Goal: Use online tool/utility: Utilize a website feature to perform a specific function

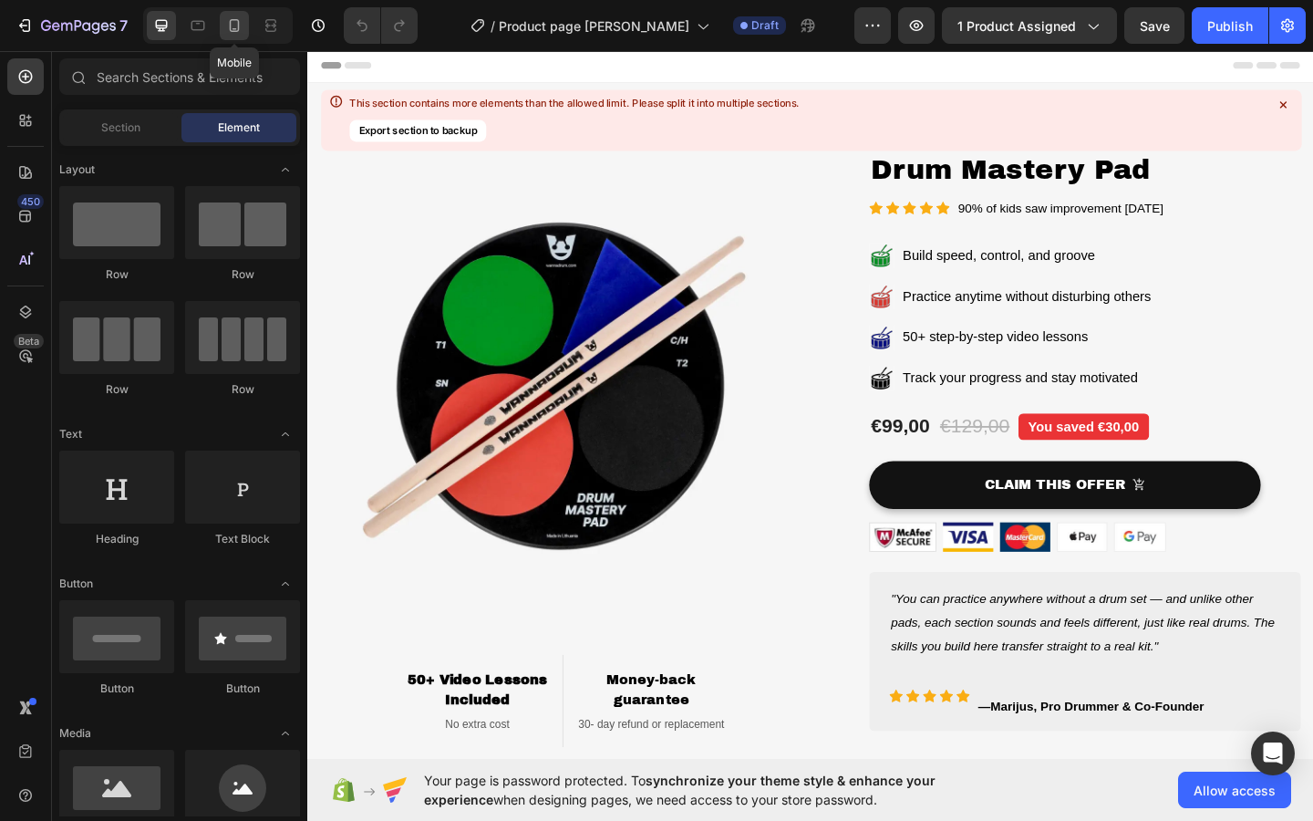
click at [232, 31] on icon at bounding box center [235, 25] width 10 height 13
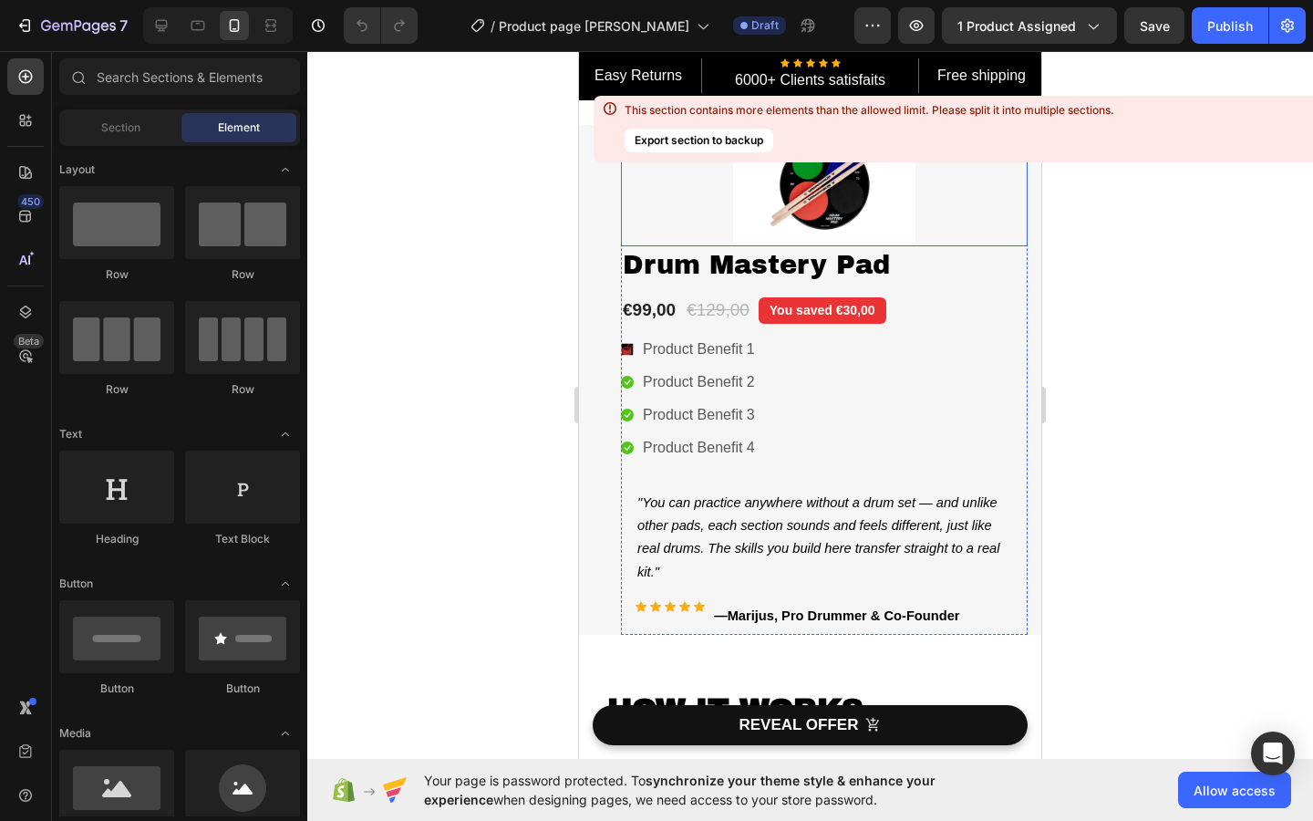
click at [811, 190] on img at bounding box center [824, 185] width 182 height 121
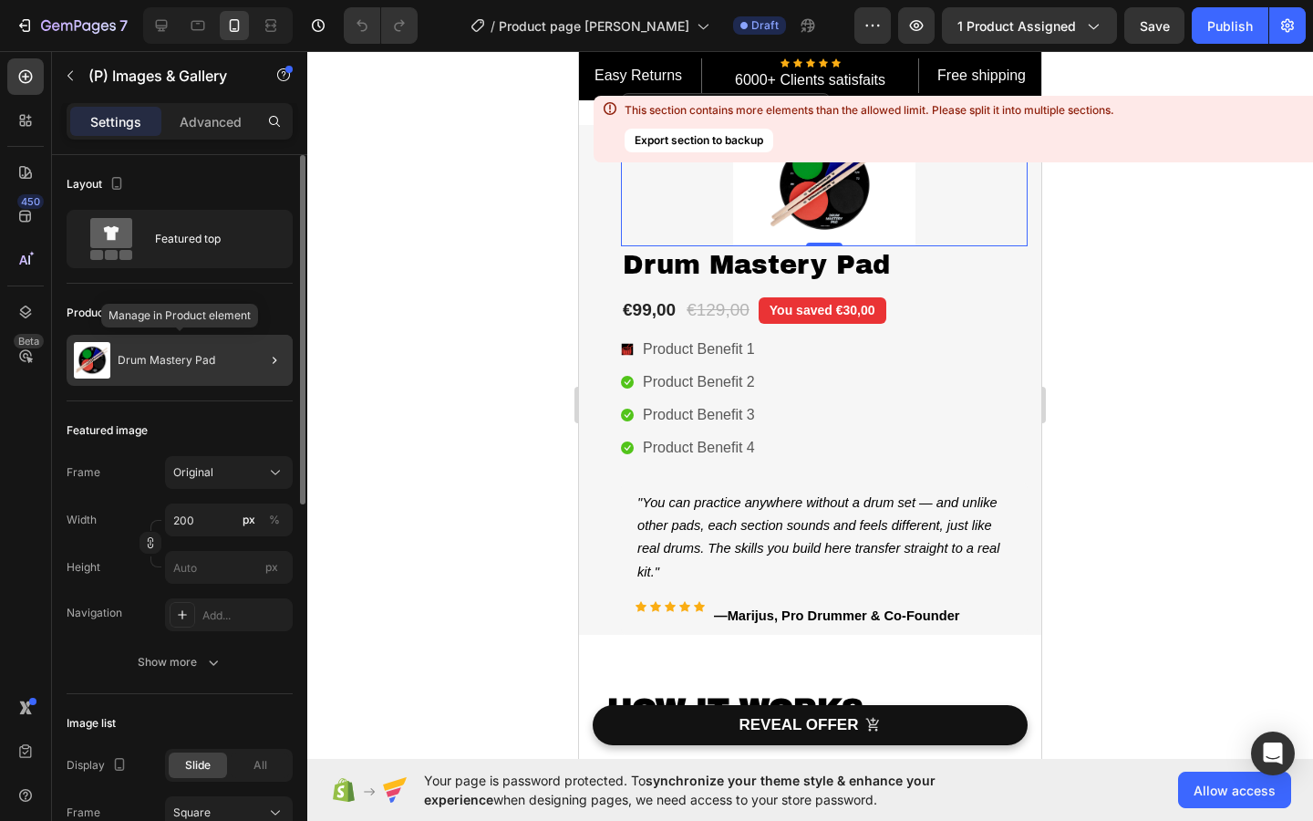
click at [154, 368] on div "Drum Mastery Pad" at bounding box center [180, 360] width 226 height 51
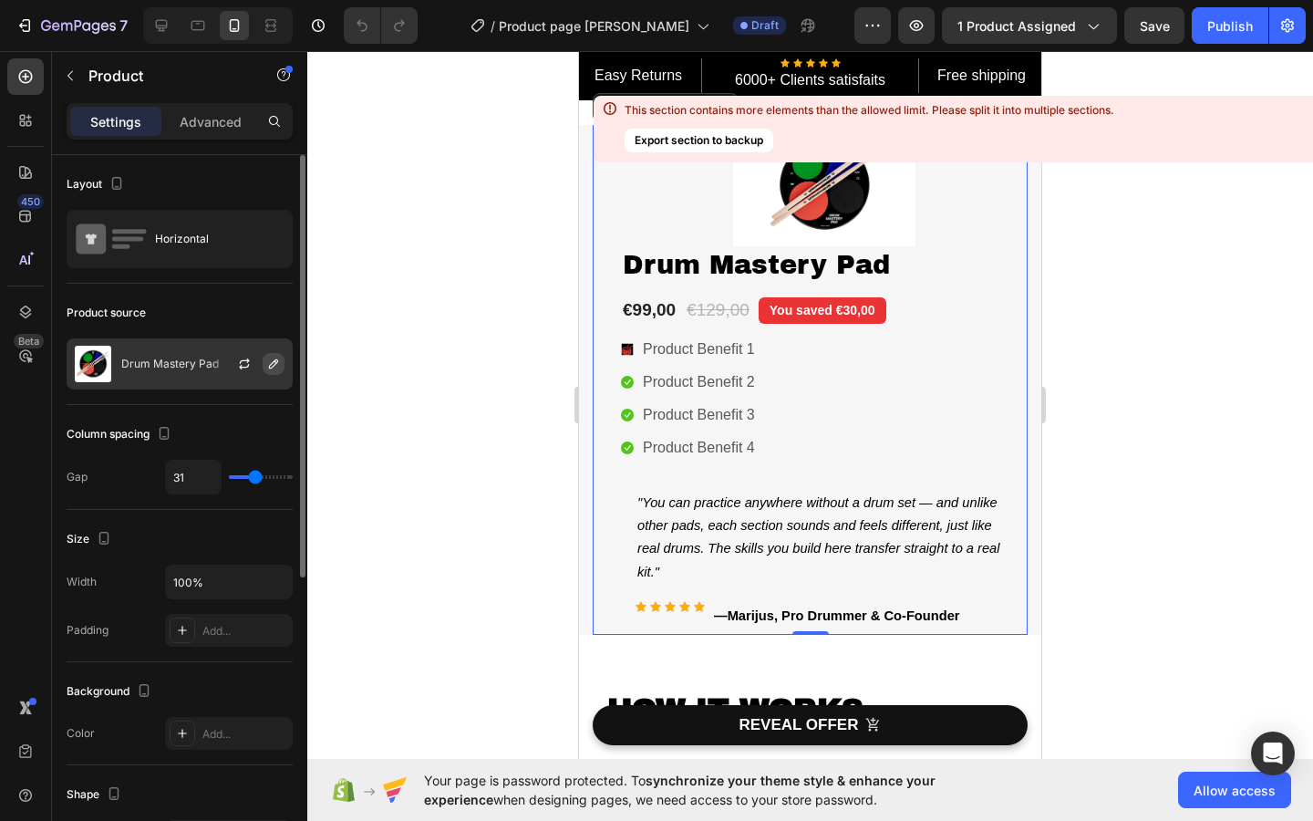
click at [274, 367] on icon "button" at bounding box center [273, 363] width 15 height 15
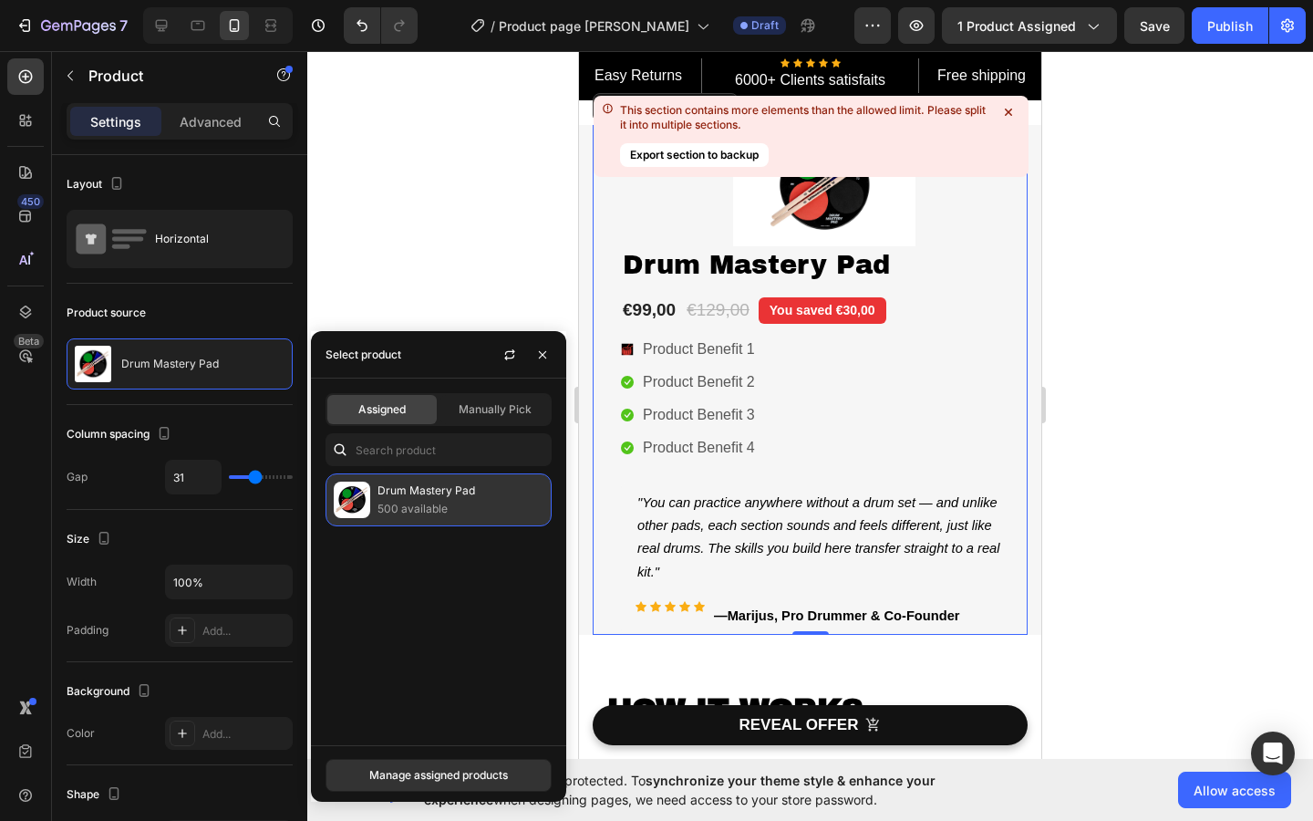
click at [406, 500] on p "500 available" at bounding box center [460, 509] width 166 height 18
click at [446, 255] on div at bounding box center [810, 435] width 1006 height 769
